Goal: Complete application form: Complete application form

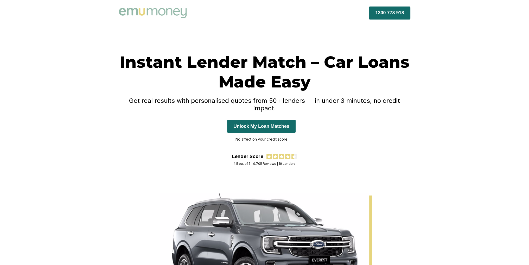
click at [256, 120] on button "Unlock My Loan Matches" at bounding box center [261, 126] width 68 height 13
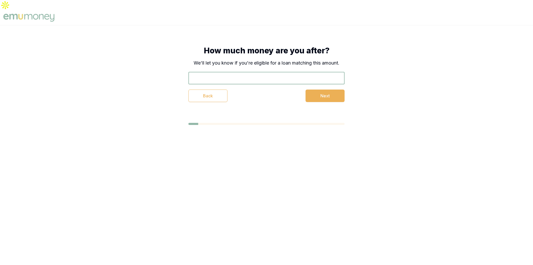
click at [311, 72] on input "text" at bounding box center [266, 78] width 156 height 12
type input "$34,444"
click at [329, 89] on button "Next" at bounding box center [324, 95] width 39 height 12
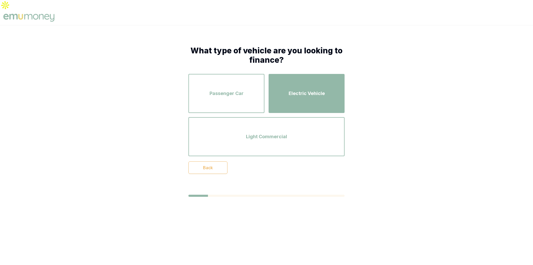
click at [294, 90] on div "Electric Vehicle" at bounding box center [306, 94] width 67 height 30
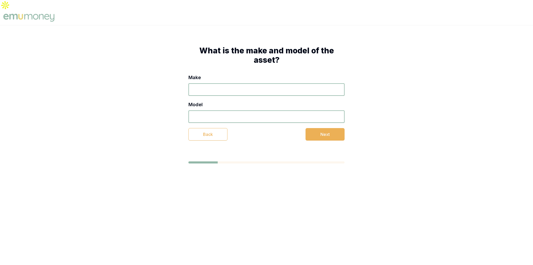
click at [242, 83] on input "Make" at bounding box center [266, 89] width 156 height 12
type input "s"
click at [231, 110] on input "Model" at bounding box center [266, 116] width 156 height 12
type input "3"
click at [304, 128] on div "Back Next" at bounding box center [266, 134] width 156 height 12
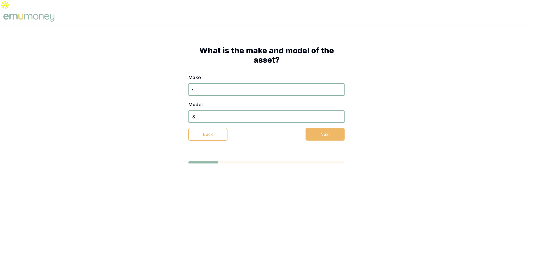
click at [308, 128] on button "Next" at bounding box center [324, 134] width 39 height 12
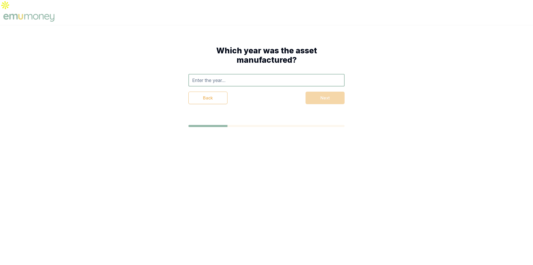
click at [230, 74] on input "text" at bounding box center [266, 80] width 156 height 12
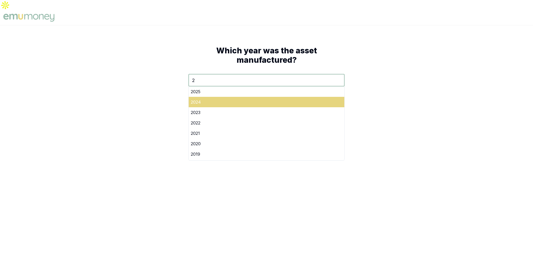
type input "2"
click at [198, 97] on div "2024" at bounding box center [267, 102] width 156 height 10
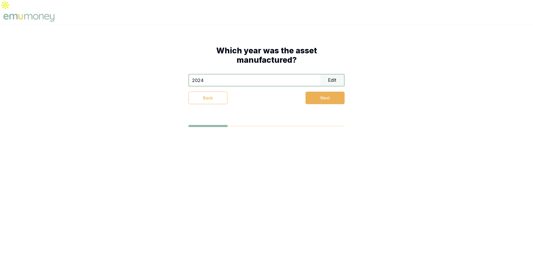
click at [325, 96] on div "Which year was the asset manufactured? 2024 Edit Back Next" at bounding box center [266, 75] width 198 height 100
click at [325, 92] on button "Next" at bounding box center [324, 98] width 39 height 12
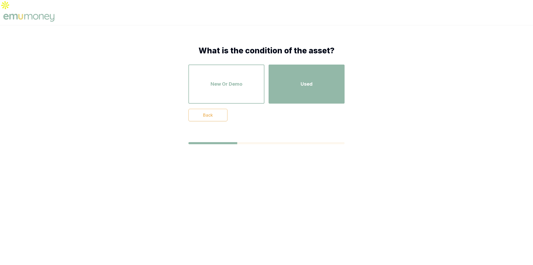
click at [300, 83] on div "Used" at bounding box center [306, 84] width 67 height 30
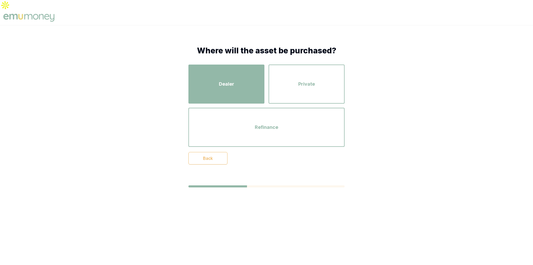
click at [238, 72] on div "Dealer" at bounding box center [226, 84] width 67 height 30
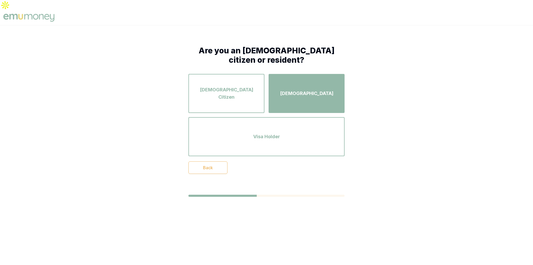
click at [292, 79] on div "[DEMOGRAPHIC_DATA]" at bounding box center [306, 94] width 67 height 30
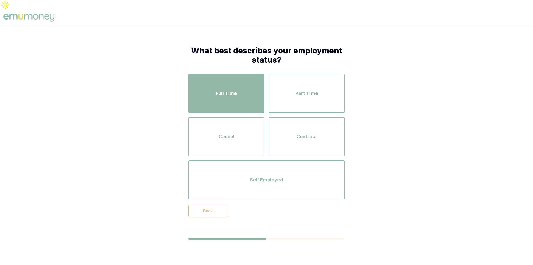
click at [249, 87] on div "Full Time" at bounding box center [226, 94] width 67 height 30
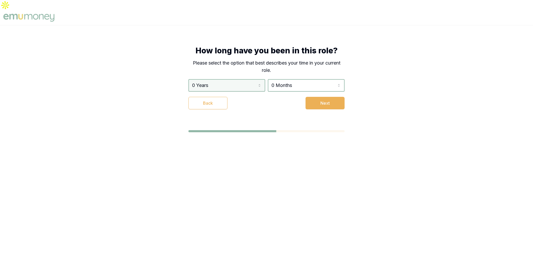
click at [253, 73] on html "How long have you been in this role? Please select the option that best describ…" at bounding box center [266, 132] width 533 height 265
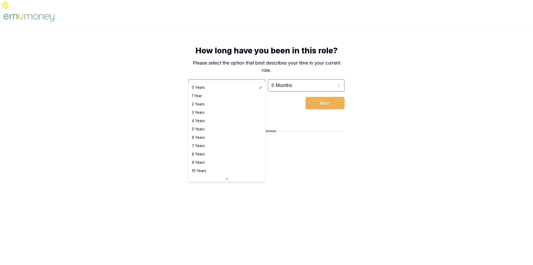
select select "3"
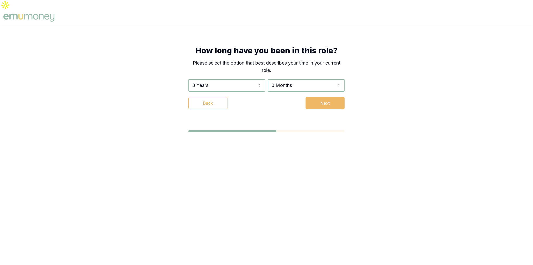
click at [311, 97] on button "Next" at bounding box center [324, 103] width 39 height 12
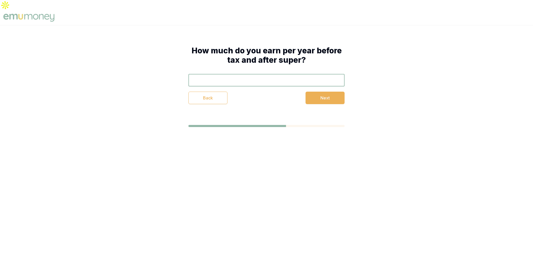
click at [258, 74] on input "text" at bounding box center [266, 80] width 156 height 12
type input "$23,333"
click at [337, 92] on button "Next" at bounding box center [324, 98] width 39 height 12
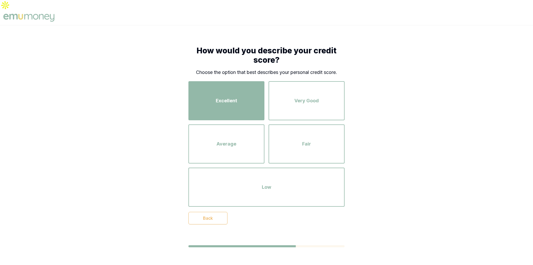
click at [224, 97] on span "Excellent" at bounding box center [226, 100] width 21 height 7
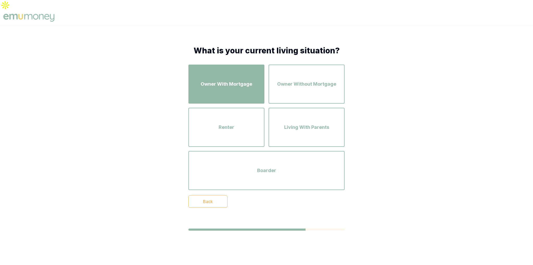
click at [250, 86] on div "Owner With Mortgage" at bounding box center [226, 84] width 67 height 30
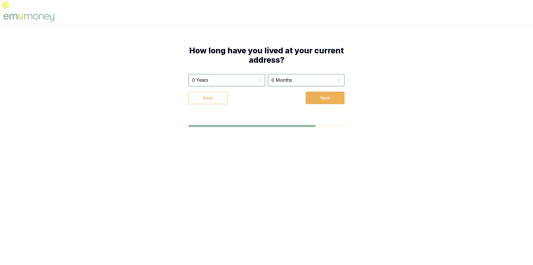
click at [256, 76] on div "0 Years 0 Years 1 Year 2 Years 3 Years 4 Years 5 Years 6 Years 7 Years 8 Years …" at bounding box center [266, 89] width 156 height 30
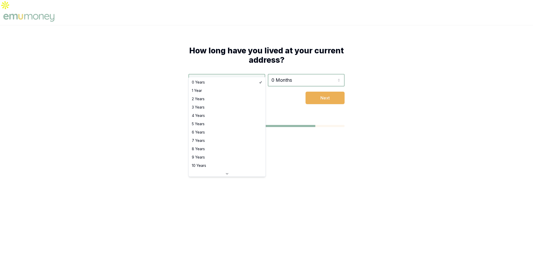
click at [244, 65] on html "How long have you lived at your current address? 0 Years 0 Years 1 Year 2 Years…" at bounding box center [266, 132] width 533 height 265
select select "4"
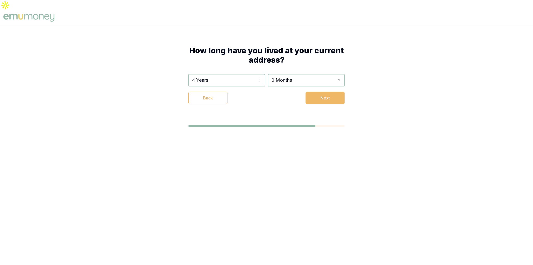
click at [316, 92] on button "Next" at bounding box center [324, 98] width 39 height 12
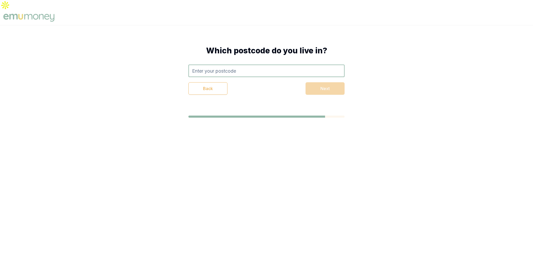
click at [255, 65] on input "text" at bounding box center [266, 71] width 156 height 12
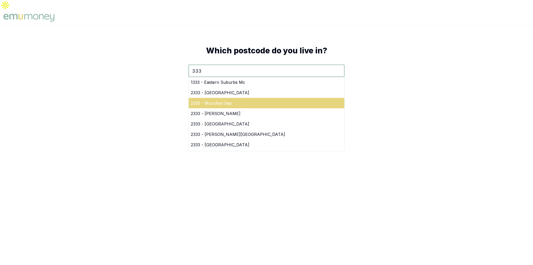
type input "333"
click at [204, 98] on div "2333 - Mccullys Gap" at bounding box center [267, 103] width 156 height 10
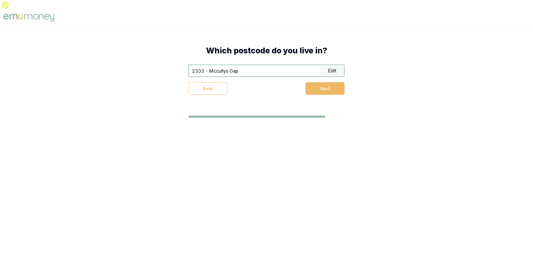
click at [307, 82] on button "Next" at bounding box center [324, 88] width 39 height 12
